Goal: Transaction & Acquisition: Obtain resource

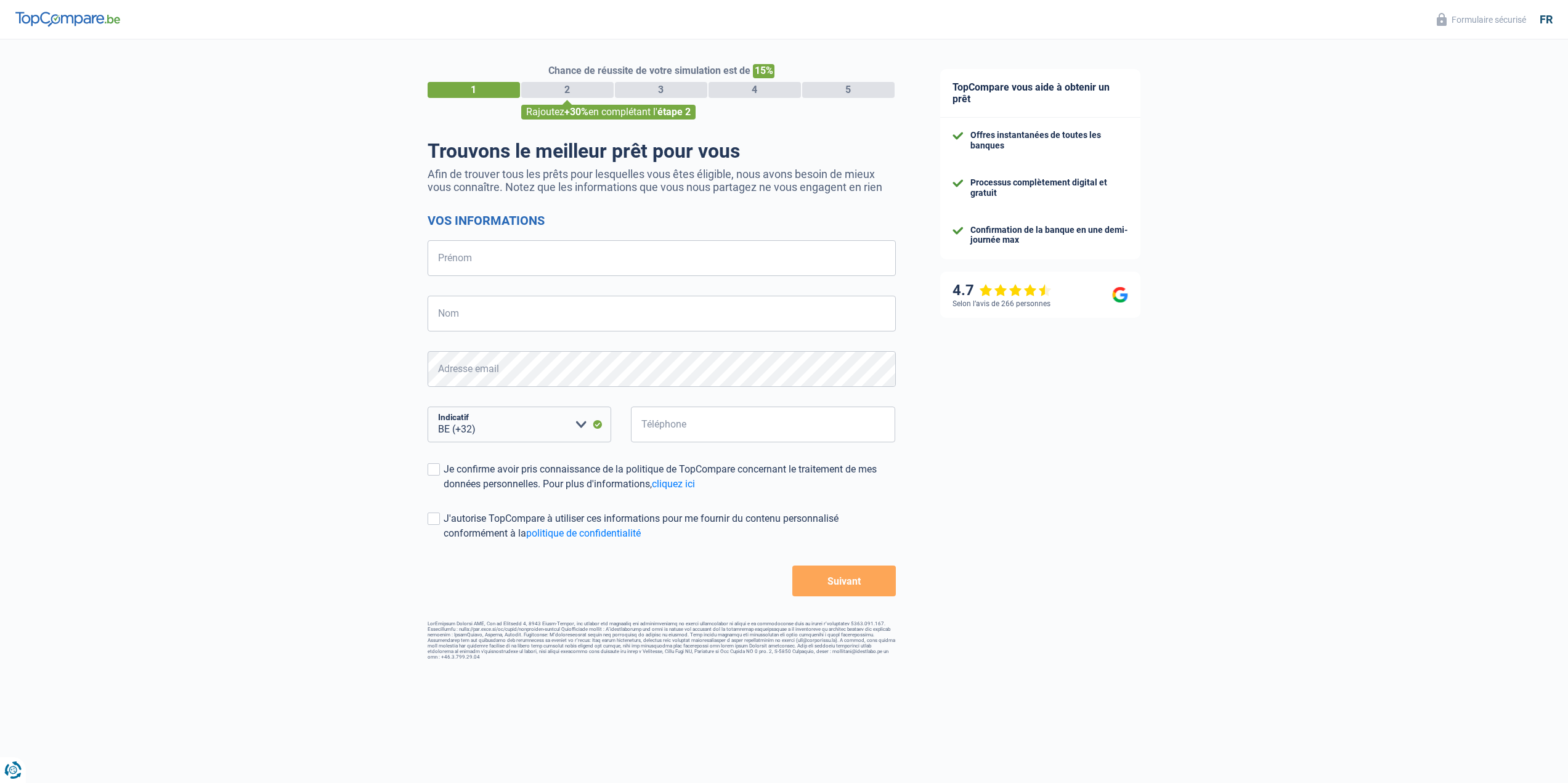
select select "32"
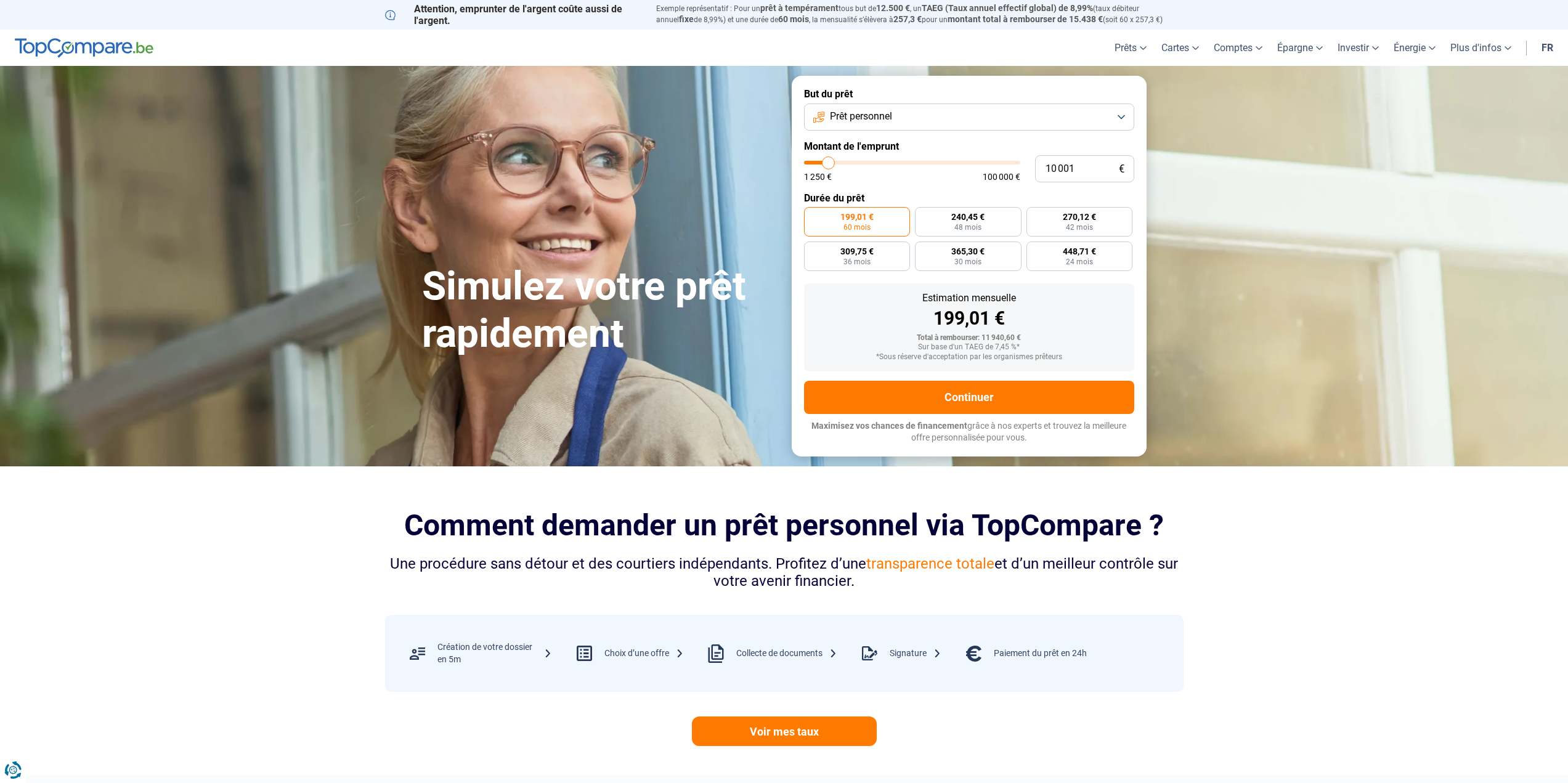
click at [925, 117] on button "Prêt personnel" at bounding box center [968, 116] width 330 height 27
click at [868, 246] on span "Prêt énergie" at bounding box center [849, 250] width 52 height 14
type input "24 000"
type input "24000"
click at [856, 165] on input "range" at bounding box center [912, 163] width 216 height 4
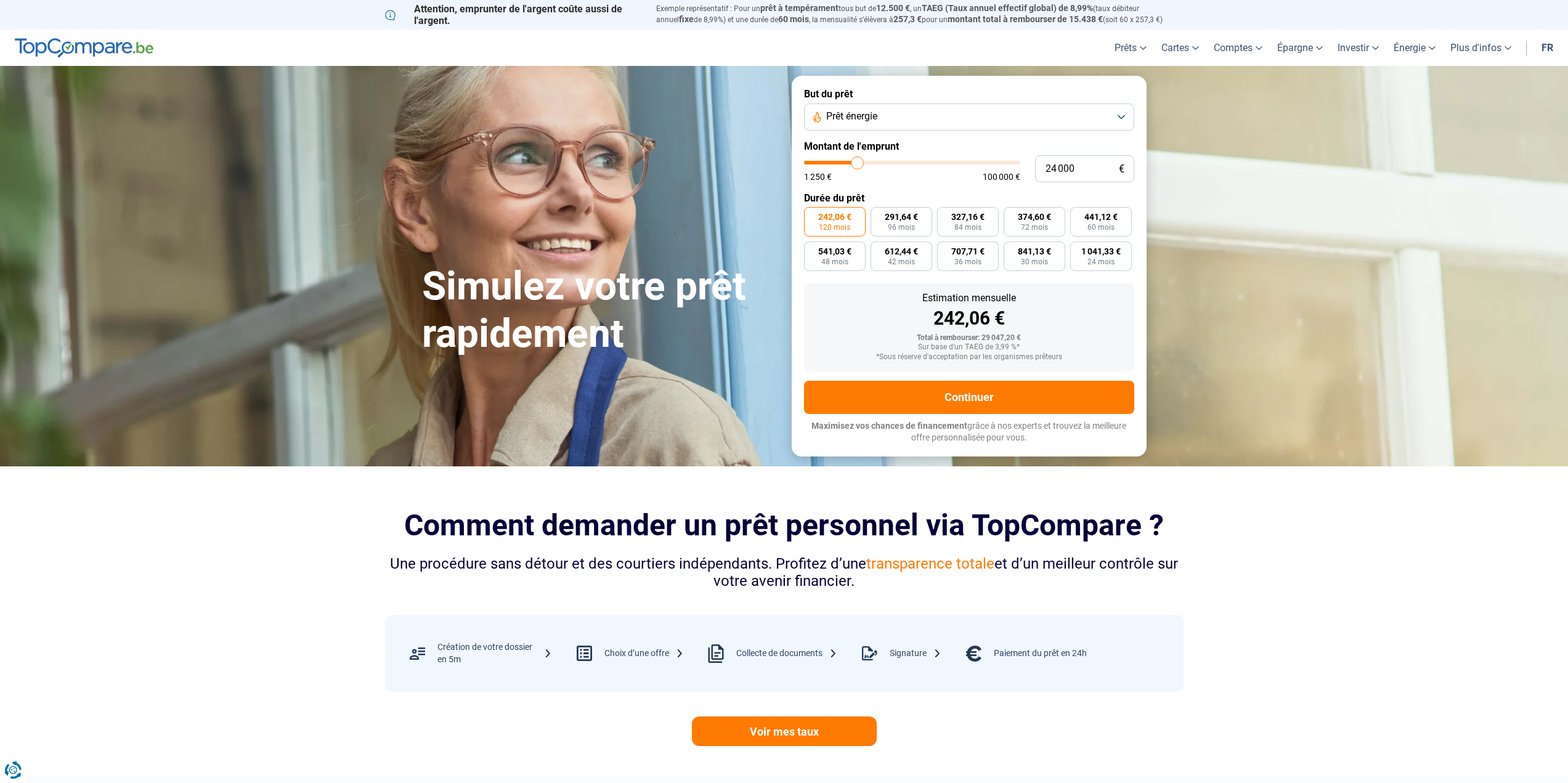
type input "57 000"
type input "57000"
click at [925, 165] on input "range" at bounding box center [912, 163] width 216 height 4
